Goal: Task Accomplishment & Management: Use online tool/utility

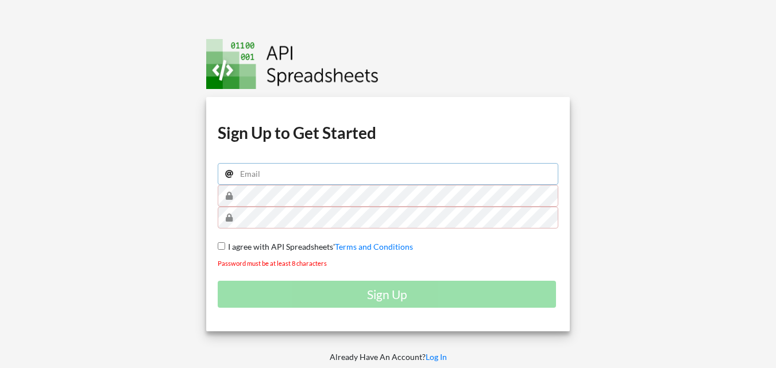
click at [290, 172] on input "email" at bounding box center [388, 174] width 341 height 22
type input "[EMAIL_ADDRESS][DOMAIN_NAME]"
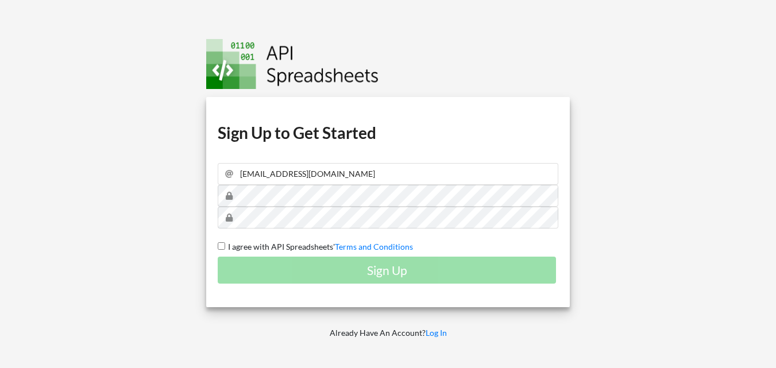
click at [220, 248] on input "I agree with API Spreadsheets' Terms and Conditions" at bounding box center [221, 246] width 7 height 7
checkbox input "true"
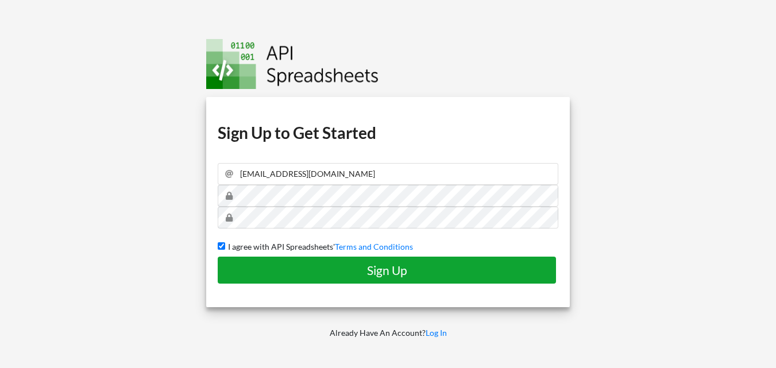
click at [297, 279] on button "Sign Up" at bounding box center [387, 270] width 339 height 27
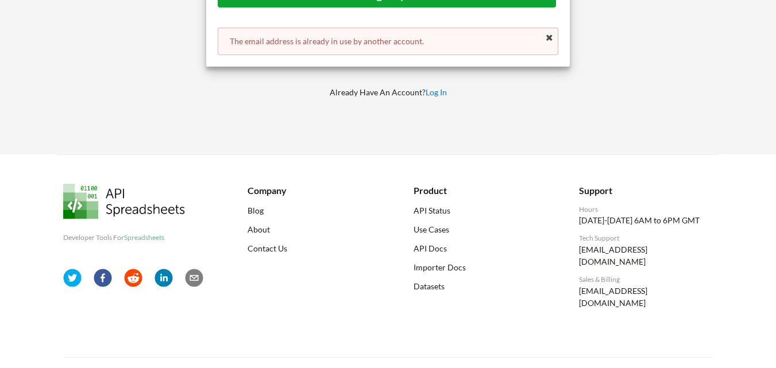
scroll to position [104, 0]
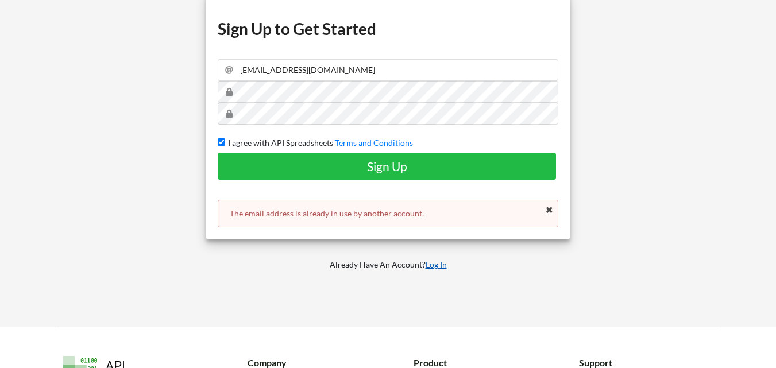
click at [437, 266] on link "Log In" at bounding box center [436, 265] width 21 height 10
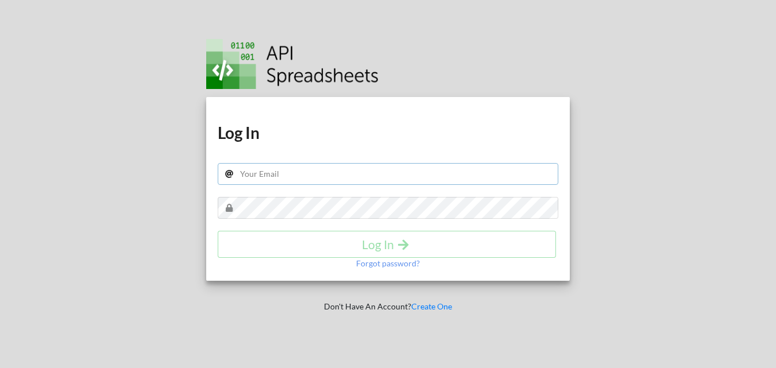
click at [324, 174] on input "text" at bounding box center [388, 174] width 341 height 22
type input "[EMAIL_ADDRESS][DOMAIN_NAME]"
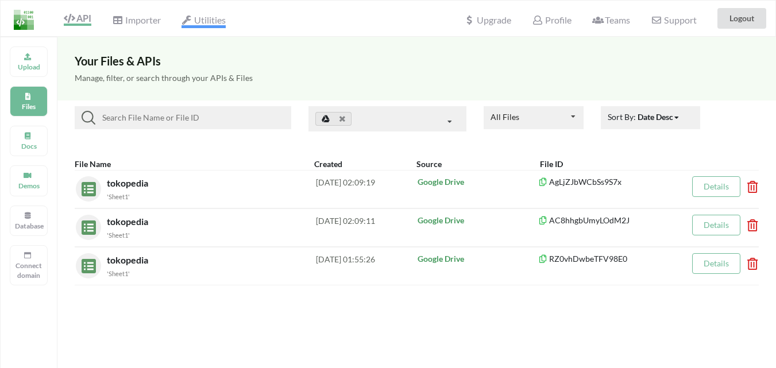
click at [203, 23] on span "Utilities" at bounding box center [204, 21] width 44 height 14
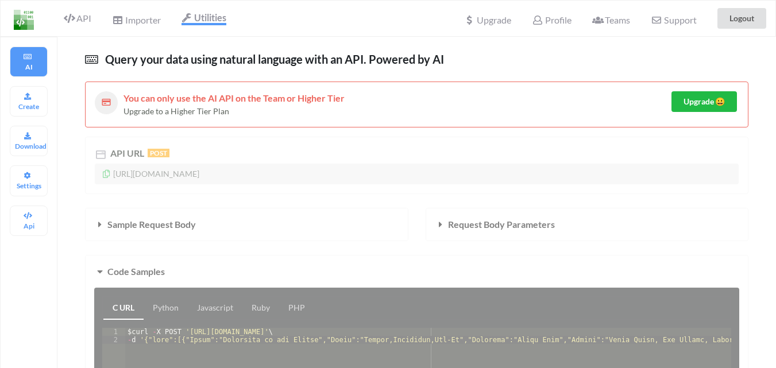
click at [198, 168] on div "API URL POST [URL][DOMAIN_NAME] Sample Request Body Request Body Parameters Cod…" at bounding box center [417, 331] width 664 height 389
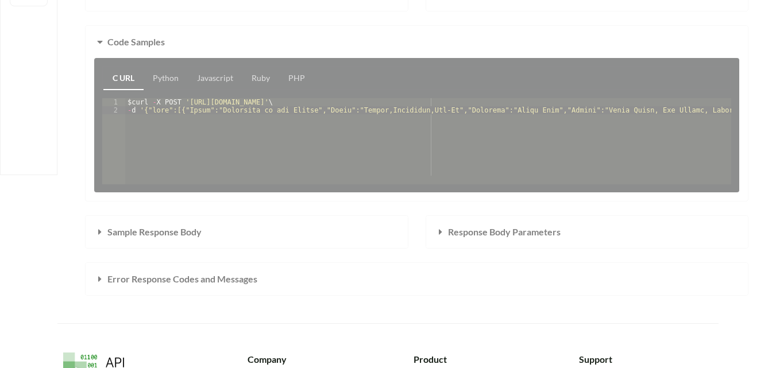
click at [136, 240] on div "API URL POST [URL][DOMAIN_NAME] Sample Request Body Request Body Parameters Cod…" at bounding box center [417, 101] width 664 height 389
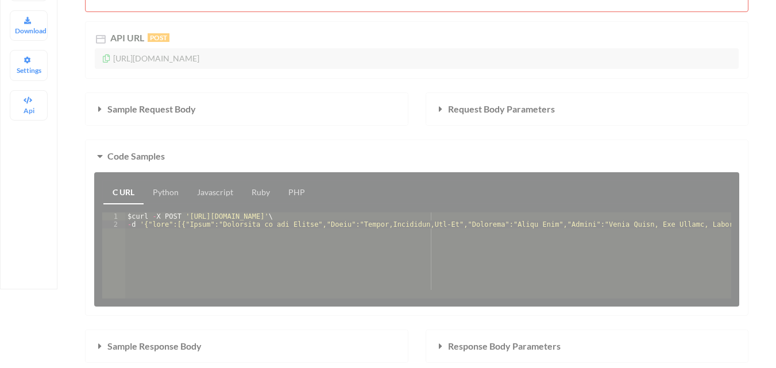
scroll to position [115, 0]
click at [152, 201] on div "API URL POST [URL][DOMAIN_NAME] Sample Request Body Request Body Parameters Cod…" at bounding box center [417, 216] width 664 height 389
drag, startPoint x: 145, startPoint y: 156, endPoint x: 113, endPoint y: 111, distance: 54.7
click at [113, 111] on div "API URL POST [URL][DOMAIN_NAME] Sample Request Body Request Body Parameters Cod…" at bounding box center [417, 216] width 664 height 389
